Goal: Navigation & Orientation: Find specific page/section

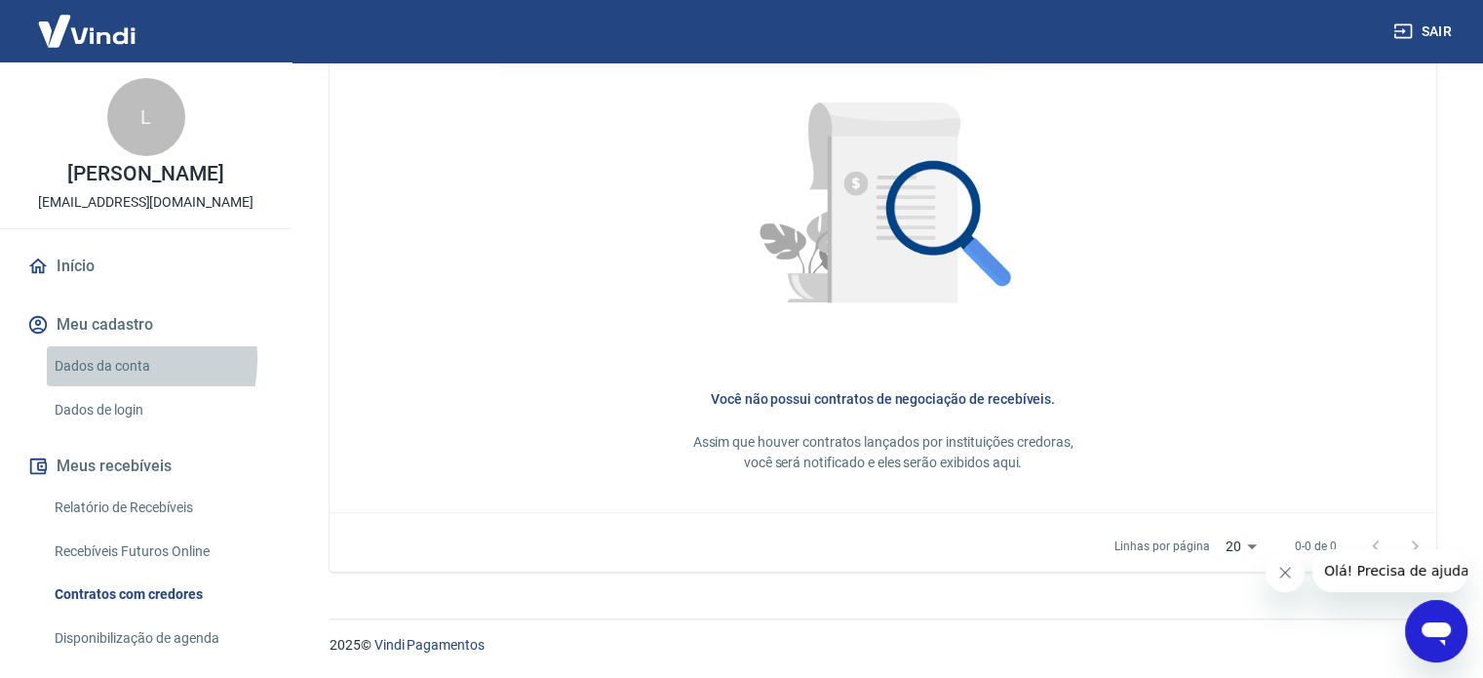
click at [113, 360] on link "Dados da conta" at bounding box center [157, 366] width 221 height 40
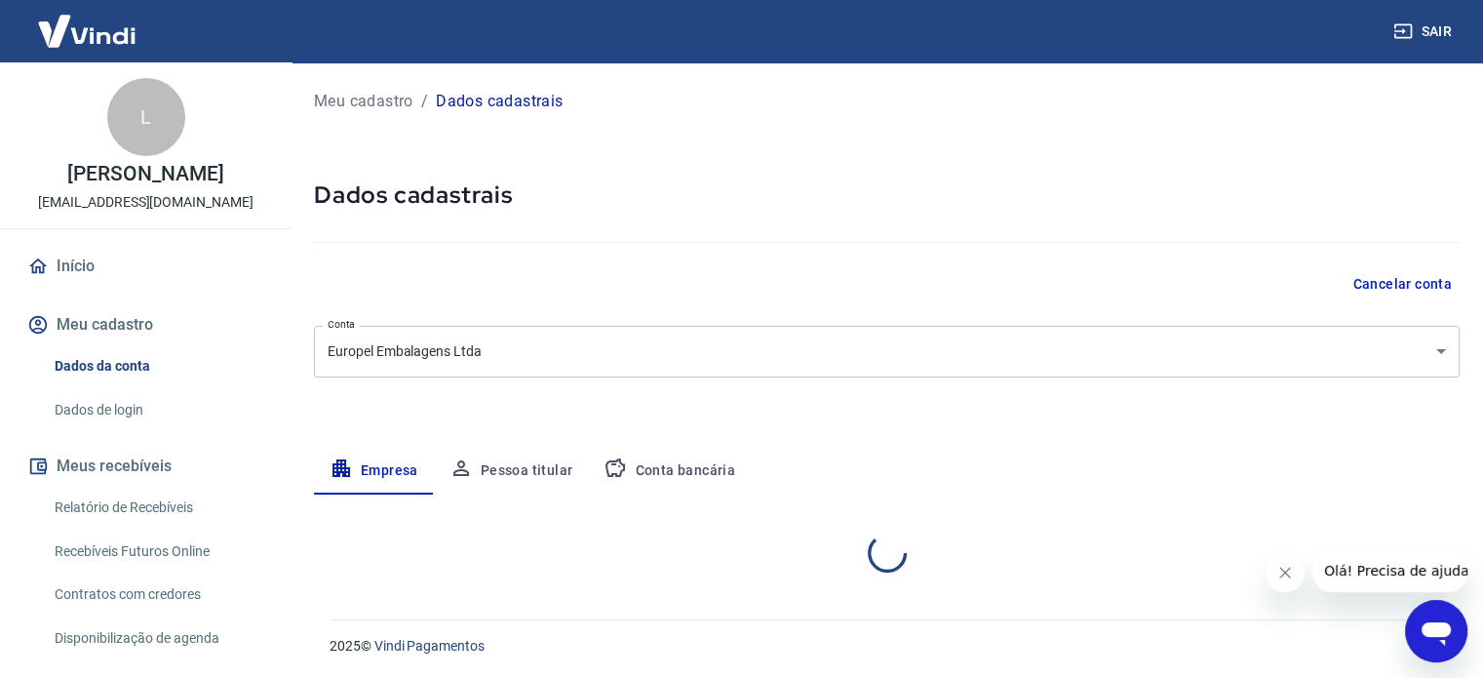
select select "RS"
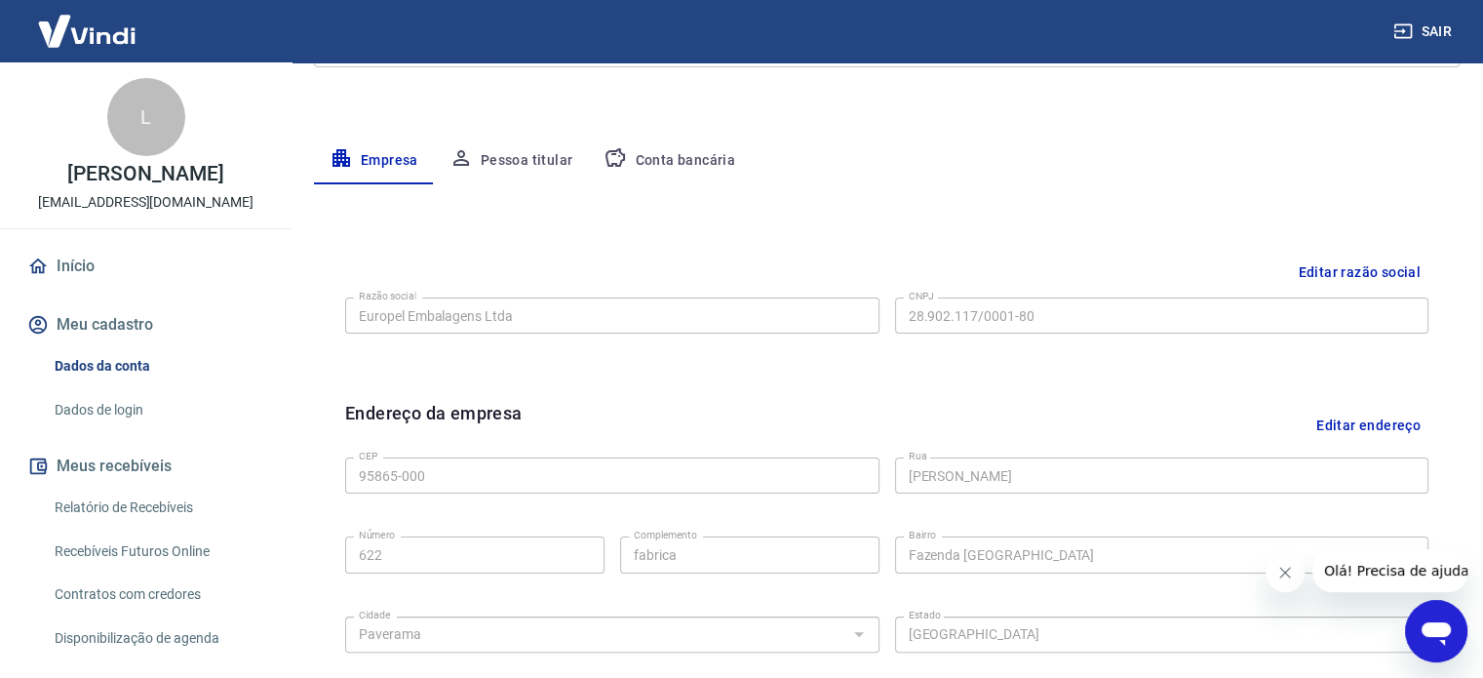
scroll to position [240, 0]
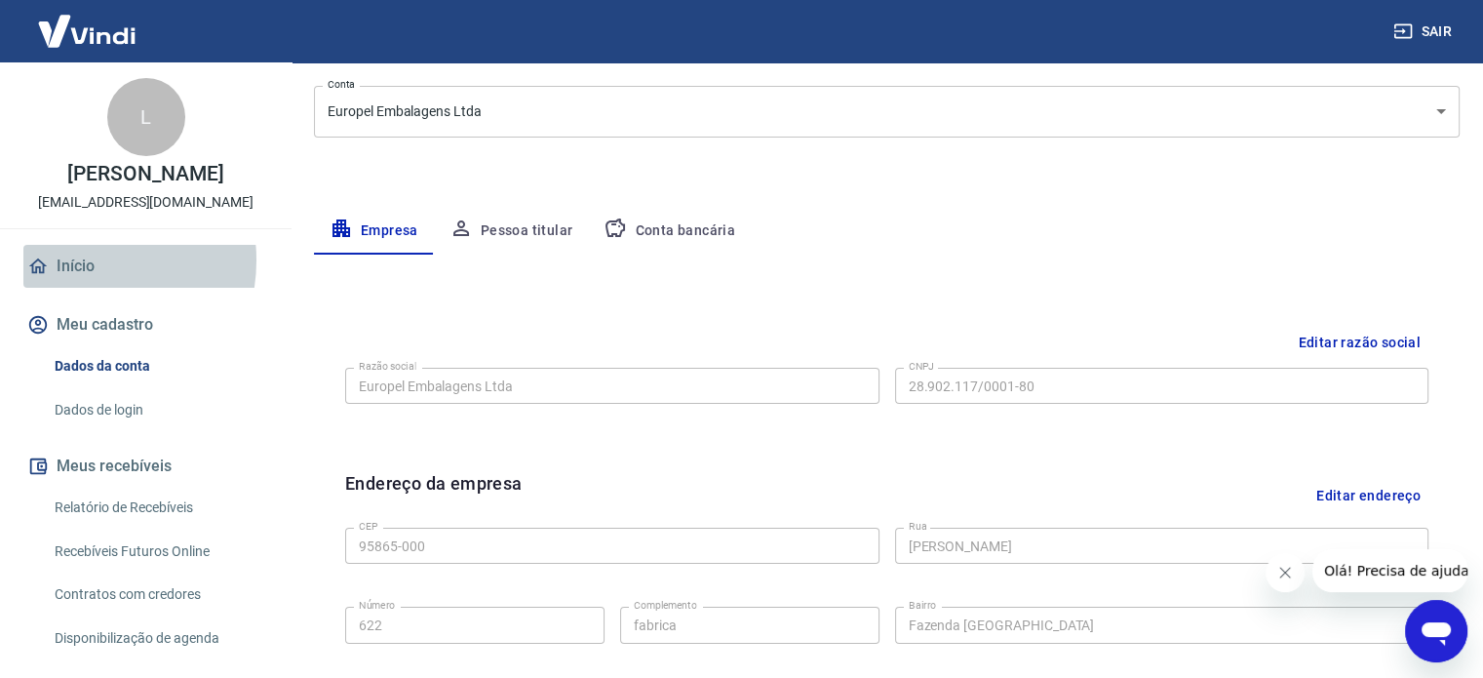
click at [76, 260] on link "Início" at bounding box center [145, 266] width 245 height 43
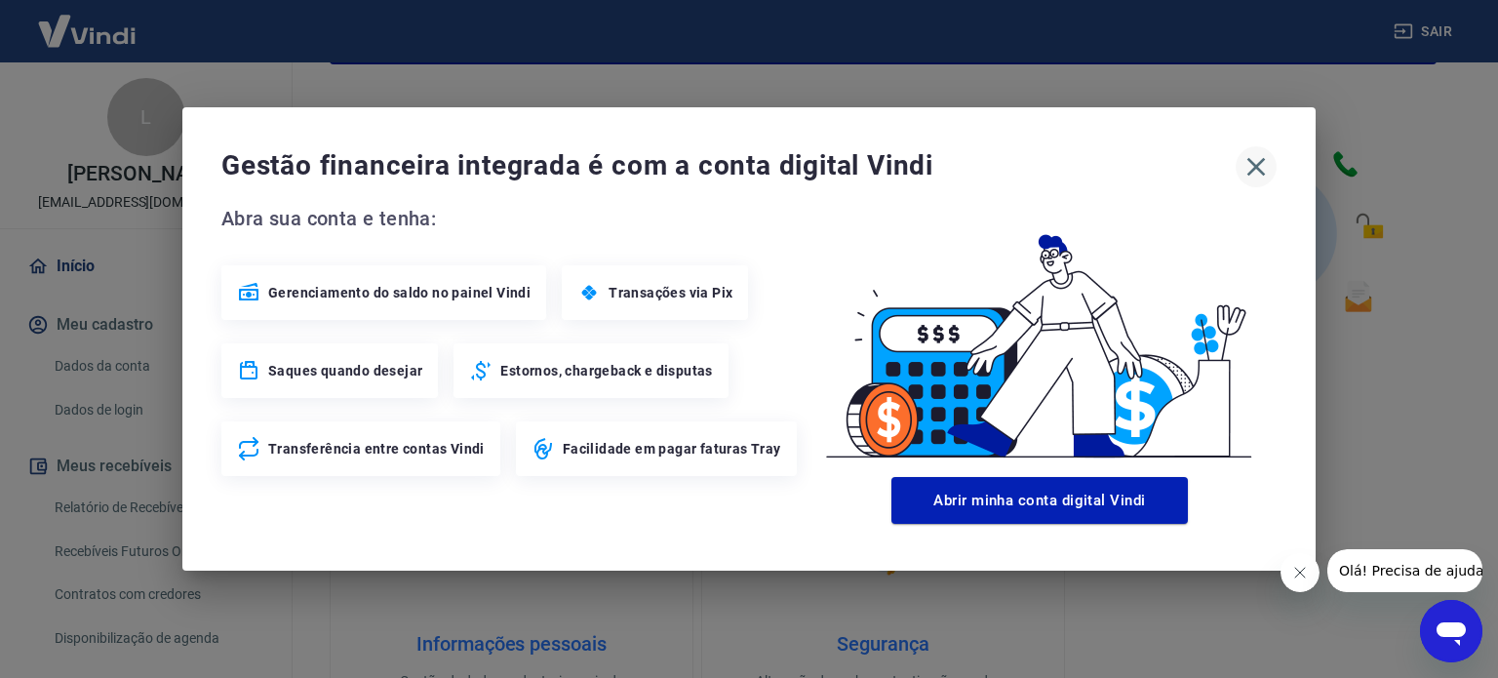
click at [1254, 167] on icon "button" at bounding box center [1256, 167] width 19 height 19
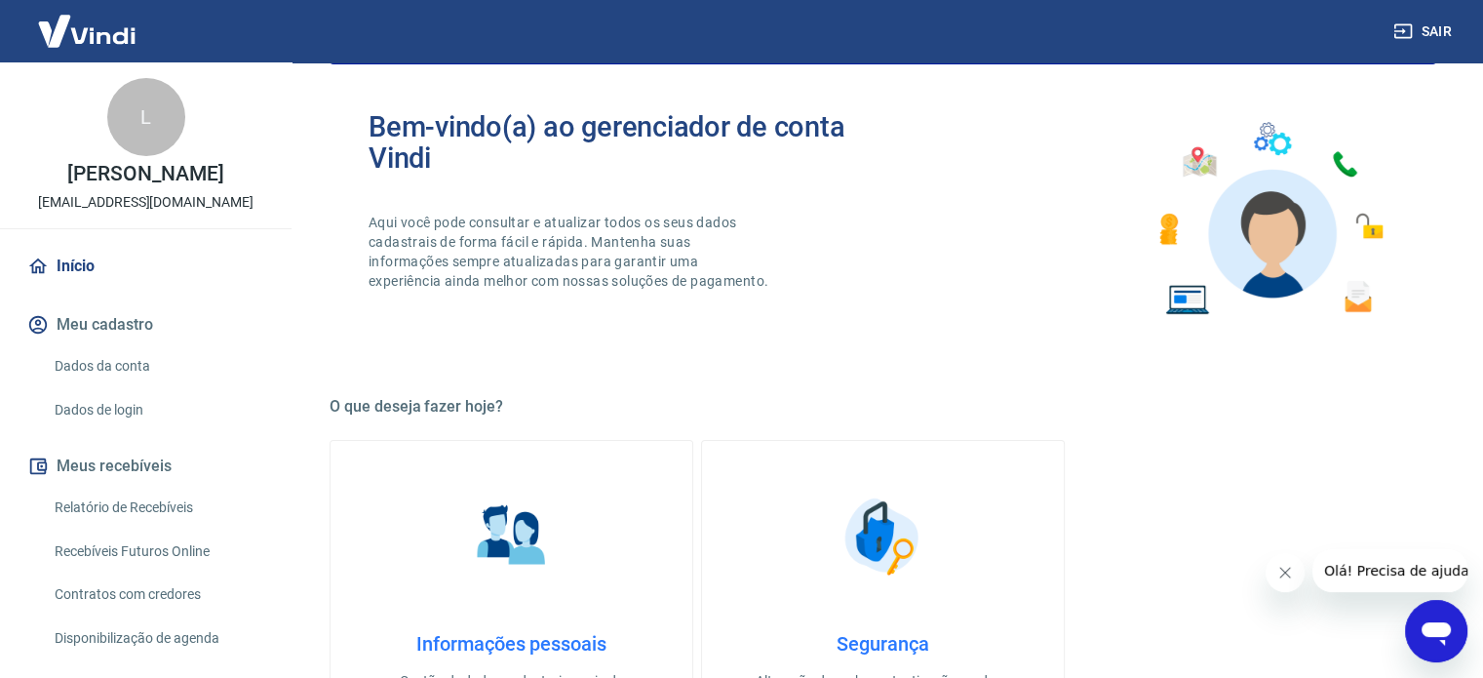
click at [105, 39] on img at bounding box center [86, 30] width 127 height 59
click at [75, 15] on img at bounding box center [86, 30] width 127 height 59
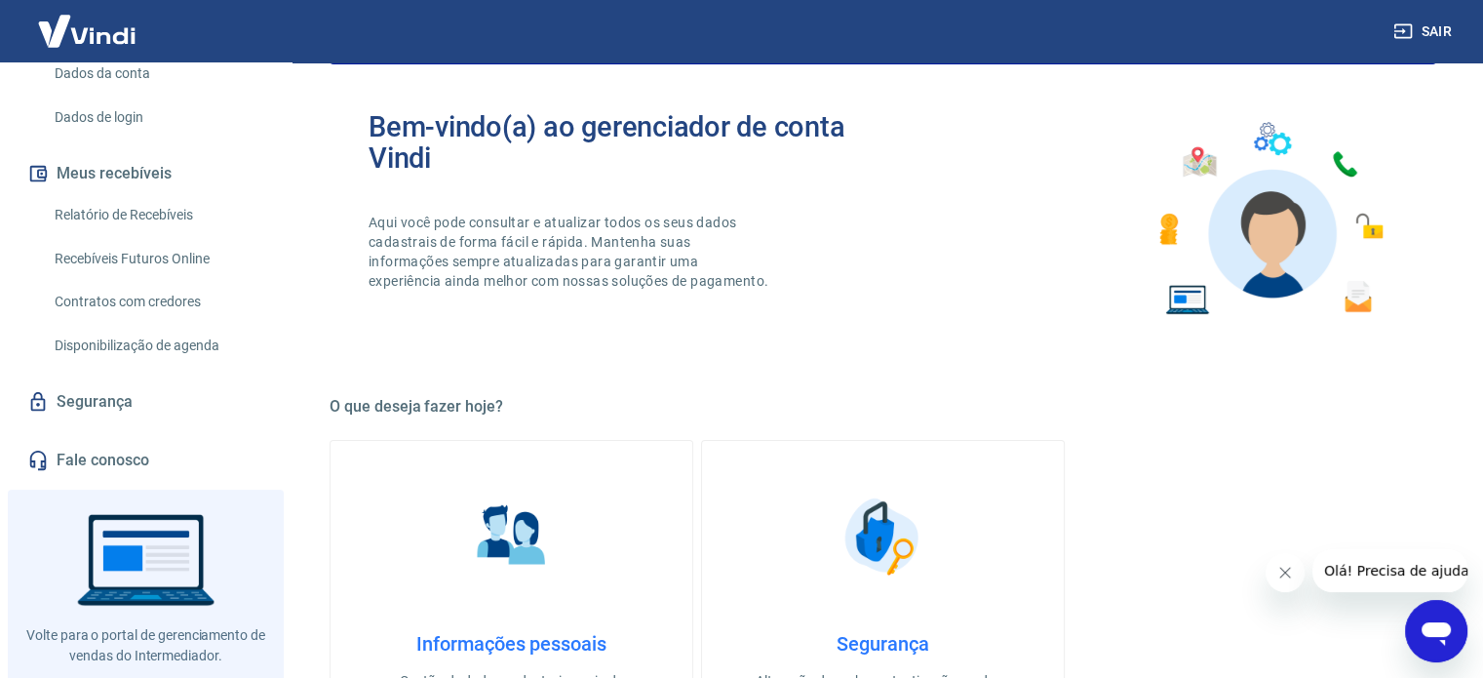
scroll to position [331, 0]
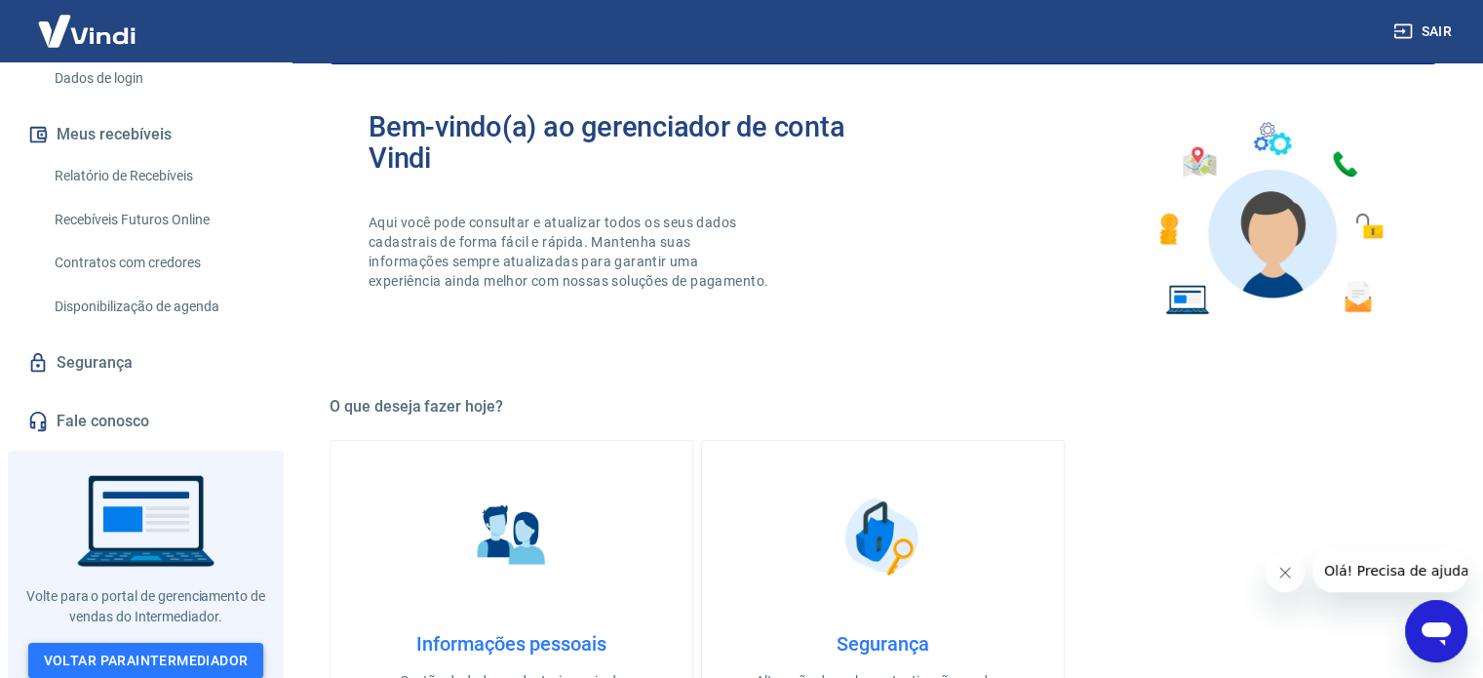
click at [191, 653] on link "Voltar para Intermediador" at bounding box center [146, 661] width 236 height 36
